Goal: Information Seeking & Learning: Learn about a topic

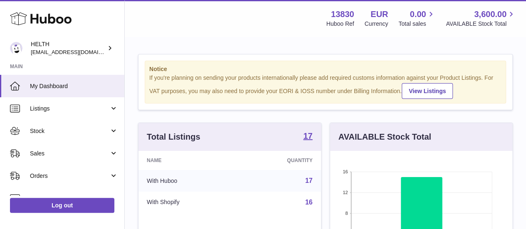
scroll to position [130, 182]
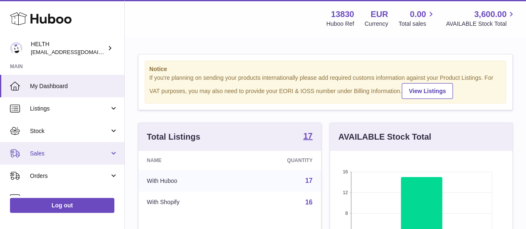
click at [59, 154] on span "Sales" at bounding box center [69, 154] width 79 height 8
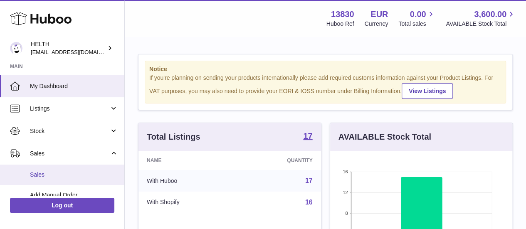
click at [59, 175] on span "Sales" at bounding box center [74, 175] width 88 height 8
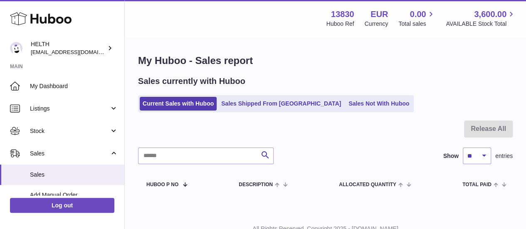
scroll to position [32, 0]
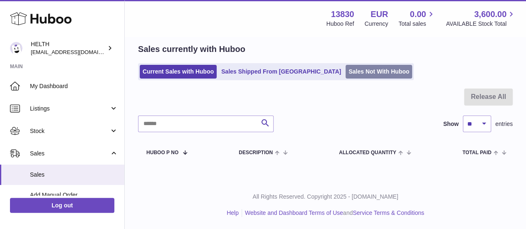
click at [346, 67] on link "Sales Not With Huboo" at bounding box center [379, 72] width 67 height 14
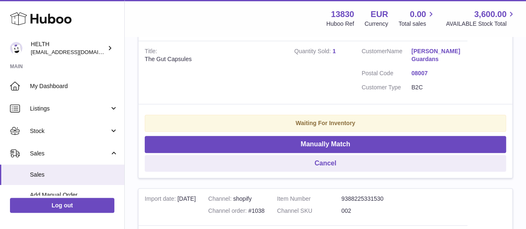
scroll to position [225, 0]
